Goal: Task Accomplishment & Management: Use online tool/utility

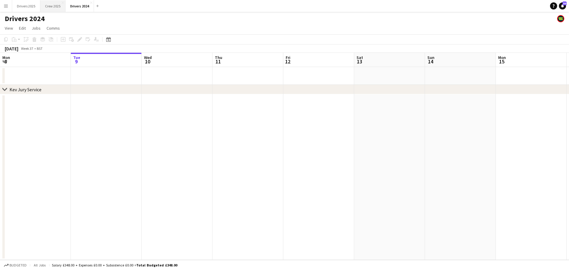
click at [57, 7] on button "Crew 2025 Close" at bounding box center [52, 6] width 25 height 12
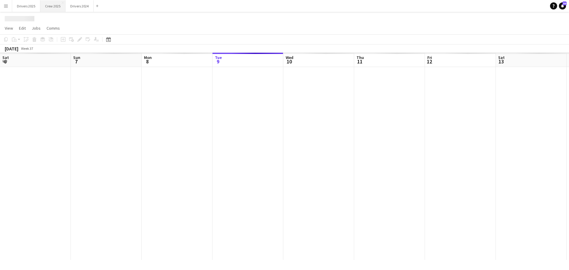
scroll to position [0, 142]
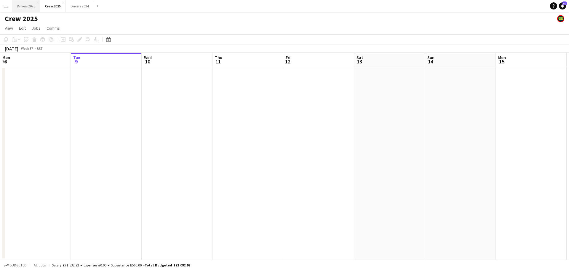
click at [28, 4] on button "Drivers 2025 Close" at bounding box center [26, 6] width 28 height 12
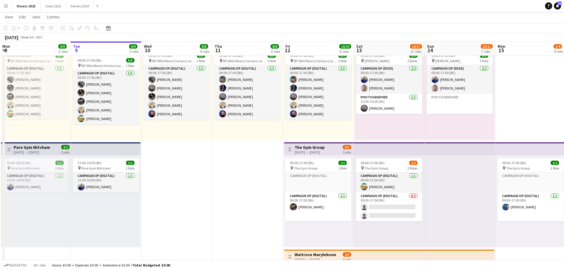
scroll to position [0, 159]
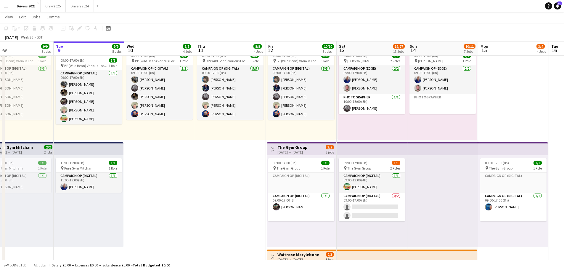
drag, startPoint x: 441, startPoint y: 227, endPoint x: 424, endPoint y: 217, distance: 19.8
click at [363, 164] on span "09:00-17:00 (8h)" at bounding box center [355, 162] width 24 height 4
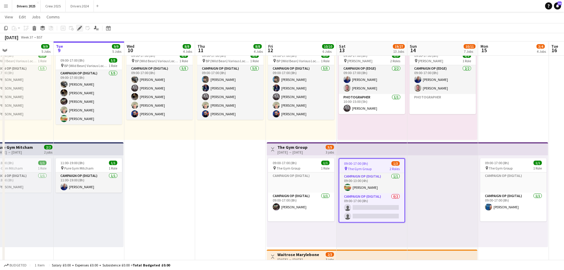
click at [76, 28] on div "Edit" at bounding box center [79, 28] width 7 height 7
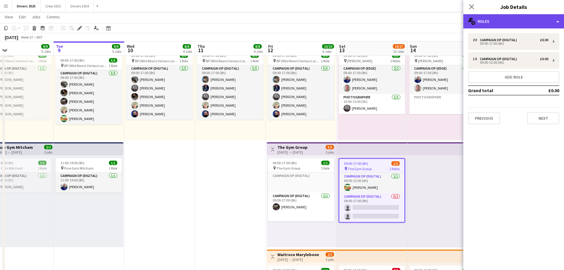
click at [511, 16] on div "multiple-users-add Roles" at bounding box center [513, 21] width 101 height 14
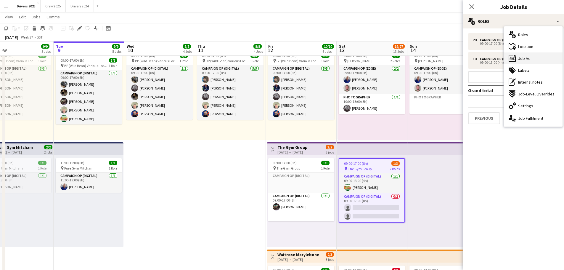
click at [531, 57] on div "ads-window Job Ad" at bounding box center [533, 58] width 59 height 12
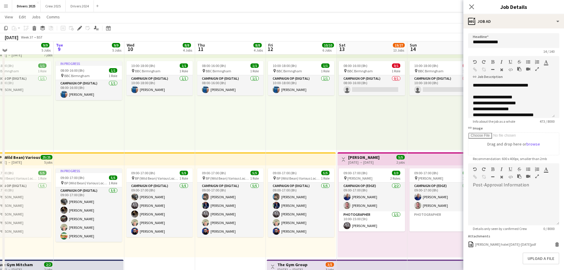
scroll to position [237, 0]
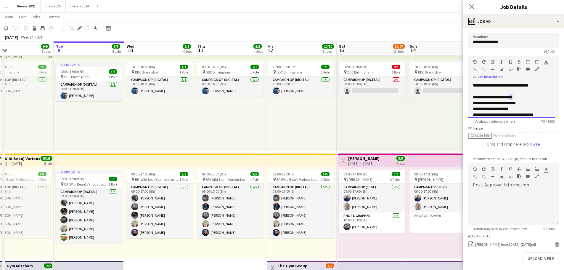
drag, startPoint x: 525, startPoint y: 96, endPoint x: 513, endPoint y: 96, distance: 11.8
click at [513, 96] on div "**********" at bounding box center [509, 97] width 73 height 6
drag, startPoint x: 484, startPoint y: 97, endPoint x: 471, endPoint y: 98, distance: 12.4
click at [471, 98] on div "**********" at bounding box center [511, 100] width 87 height 36
click at [469, 7] on icon "Close pop-in" at bounding box center [472, 7] width 6 height 6
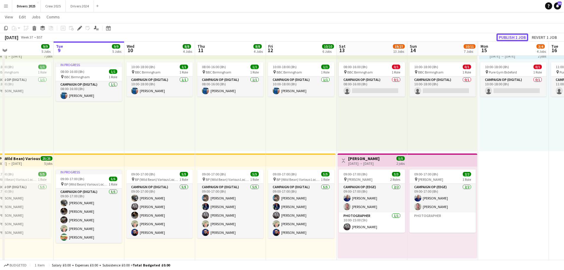
click at [515, 36] on button "Publish 1 job" at bounding box center [513, 37] width 32 height 8
click at [486, 35] on button "Fix 1 error" at bounding box center [482, 37] width 26 height 8
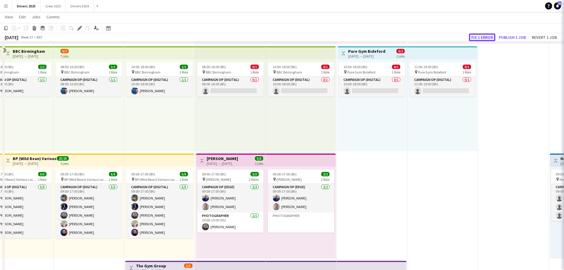
scroll to position [722, 0]
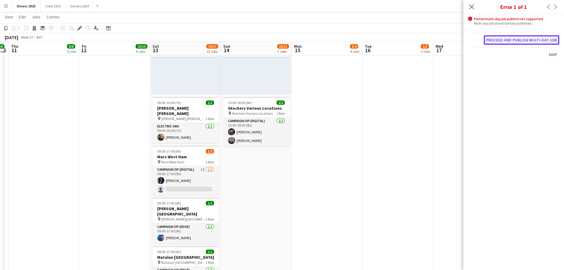
click at [513, 40] on button "Proceed and publish multi-day job" at bounding box center [522, 39] width 76 height 9
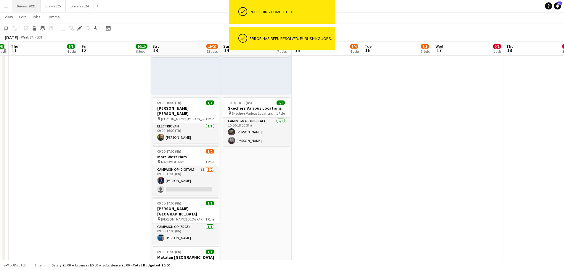
click at [22, 6] on button "Drivers 2025 Close" at bounding box center [26, 6] width 28 height 12
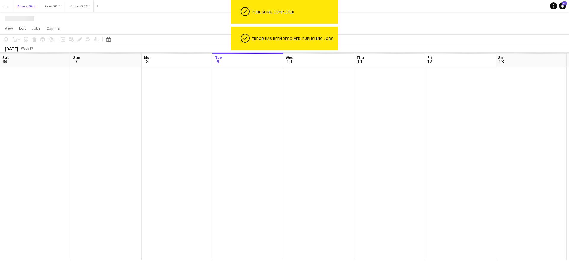
scroll to position [0, 142]
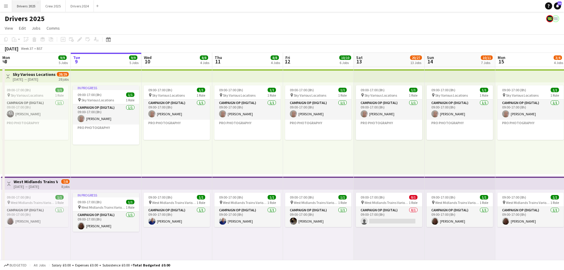
click at [21, 5] on button "Drivers 2025 Close" at bounding box center [26, 6] width 28 height 12
click at [8, 6] on button "Menu" at bounding box center [6, 6] width 12 height 12
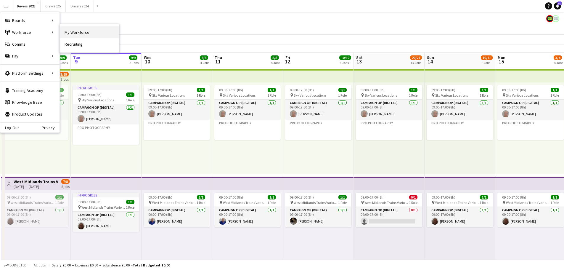
click at [79, 30] on link "My Workforce" at bounding box center [89, 32] width 59 height 12
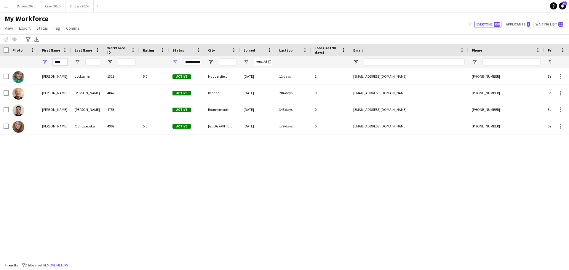
click at [61, 62] on input "****" at bounding box center [60, 61] width 15 height 7
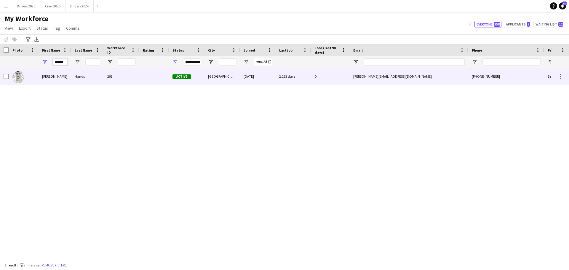
type input "******"
click at [133, 81] on div "293" at bounding box center [122, 76] width 36 height 16
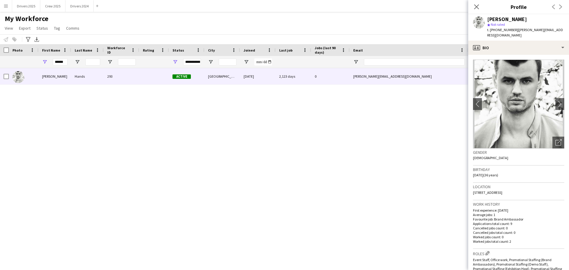
click at [4, 7] on app-icon "Menu" at bounding box center [6, 6] width 5 height 5
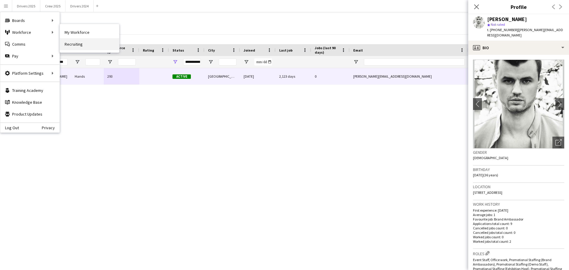
click at [68, 44] on link "Recruiting" at bounding box center [89, 44] width 59 height 12
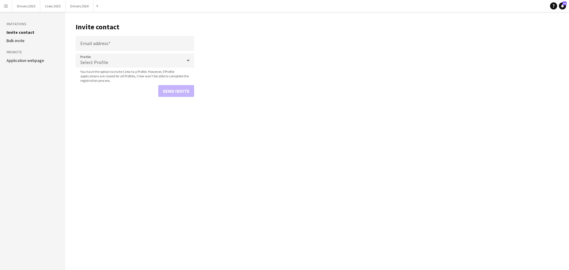
click at [28, 60] on link "Application webpage" at bounding box center [26, 60] width 38 height 5
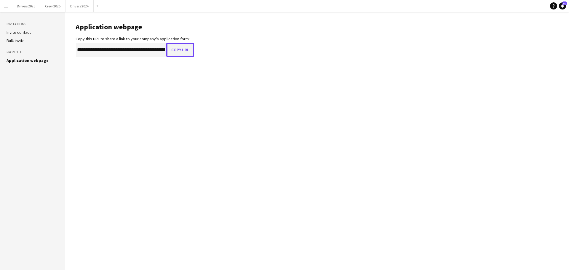
click at [182, 52] on button "Copy URL" at bounding box center [180, 50] width 28 height 14
click at [185, 53] on button "Copy URL" at bounding box center [180, 50] width 28 height 14
